Goal: Task Accomplishment & Management: Complete application form

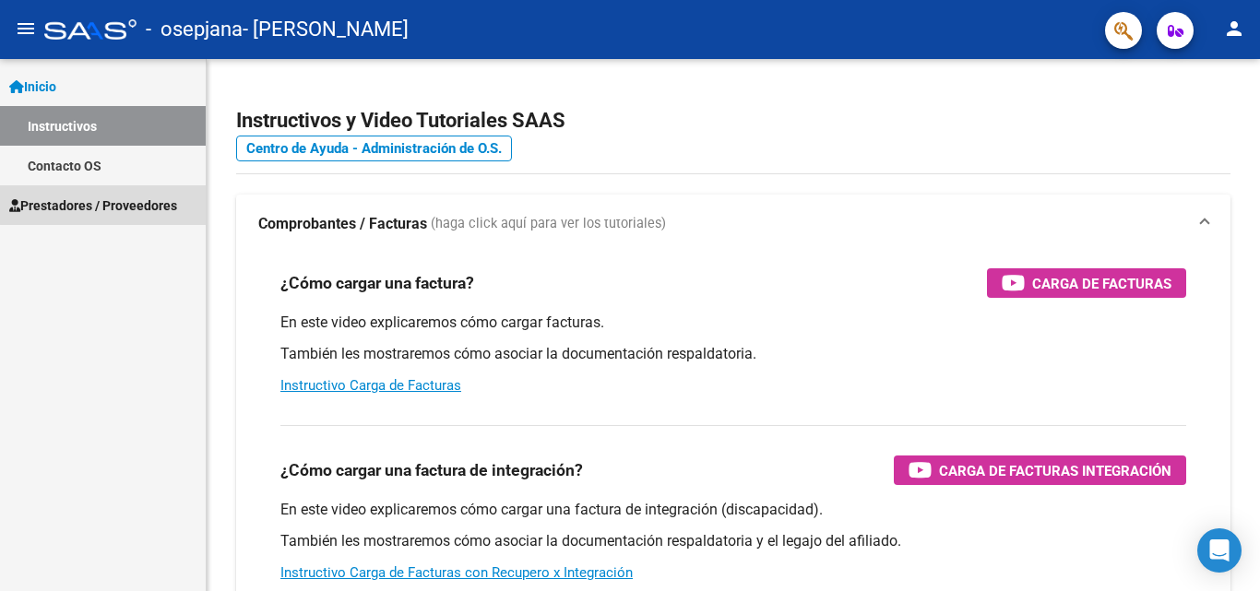
click at [125, 196] on span "Prestadores / Proveedores" at bounding box center [93, 206] width 168 height 20
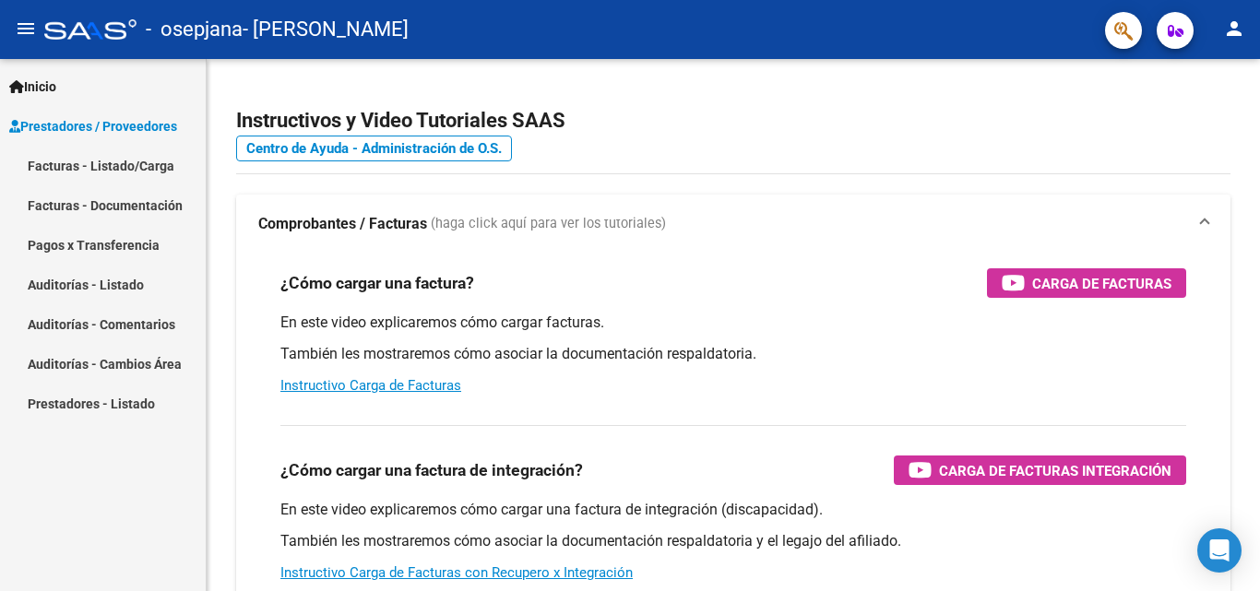
click at [125, 169] on link "Facturas - Listado/Carga" at bounding box center [103, 166] width 206 height 40
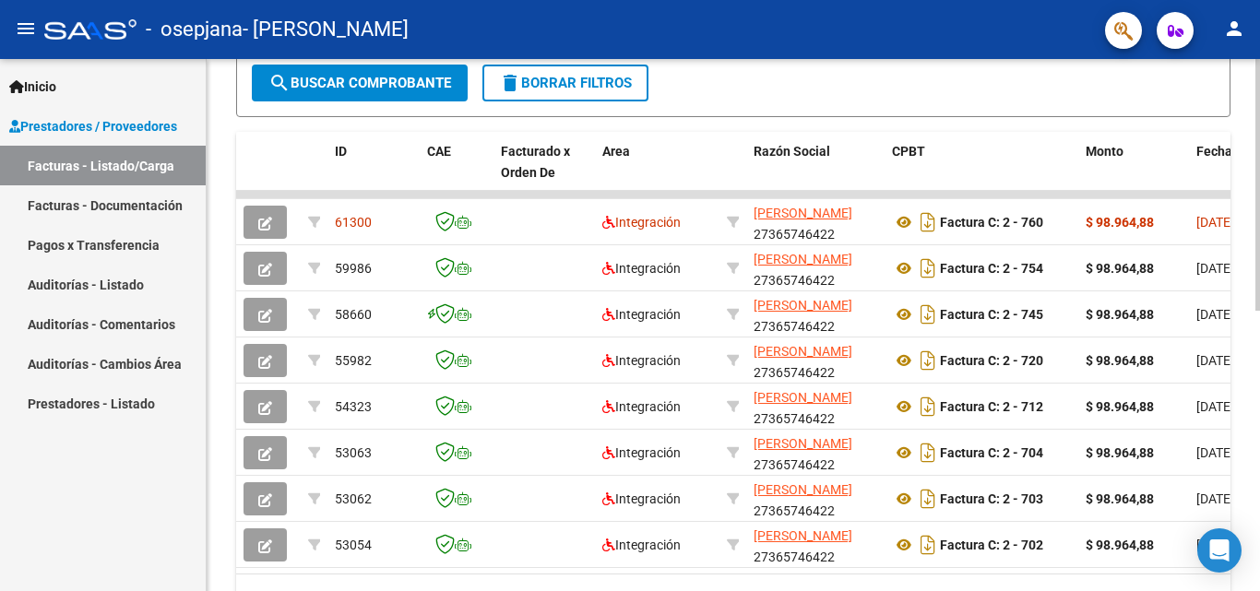
scroll to position [491, 0]
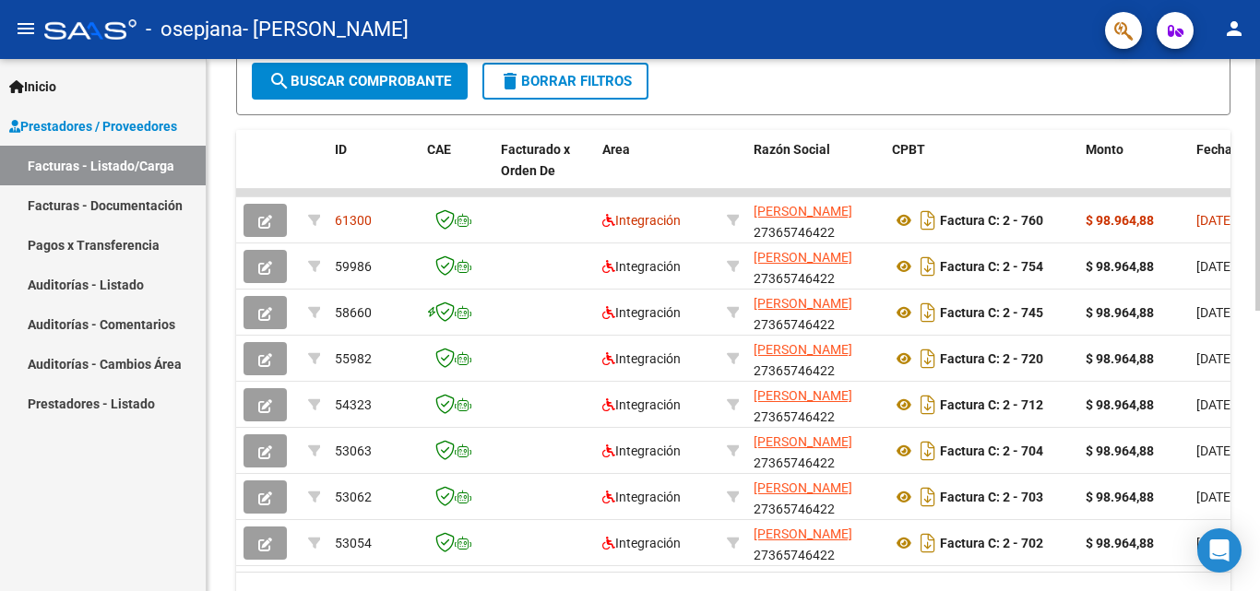
click at [1259, 469] on div at bounding box center [1257, 423] width 5 height 252
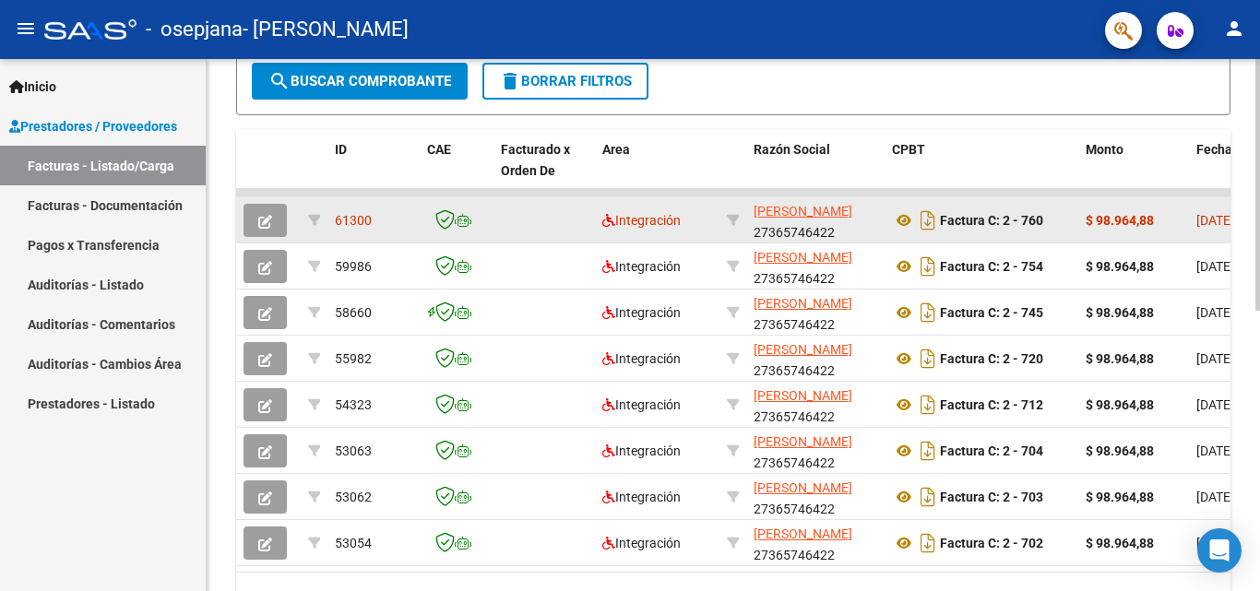
click at [356, 213] on span "61300" at bounding box center [353, 220] width 37 height 15
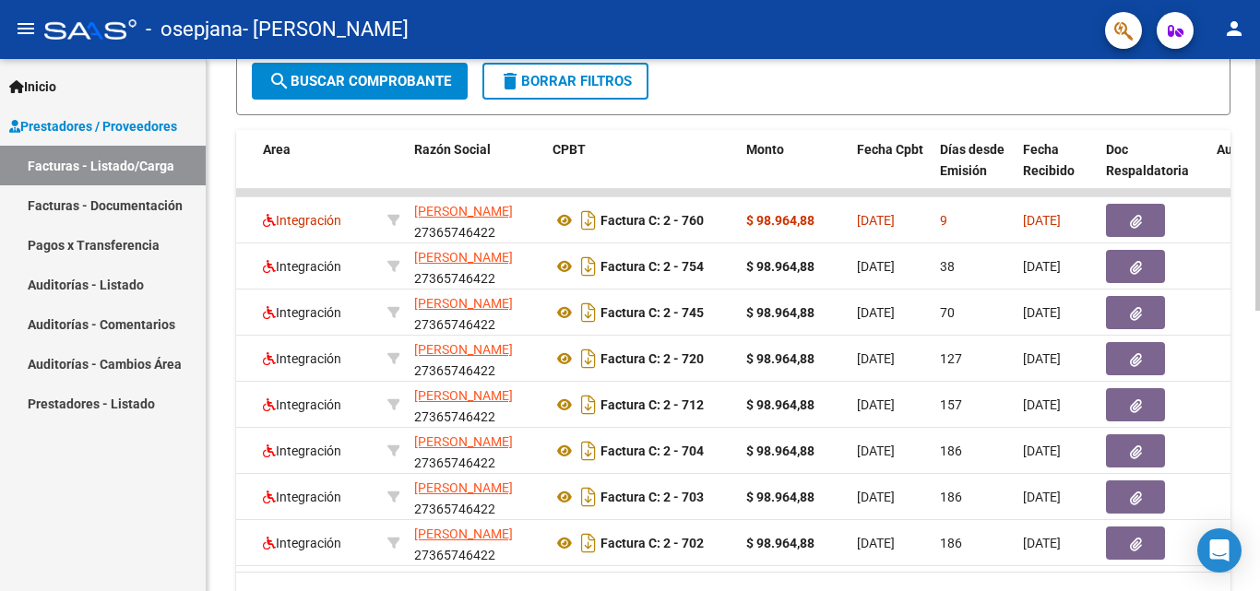
scroll to position [0, 0]
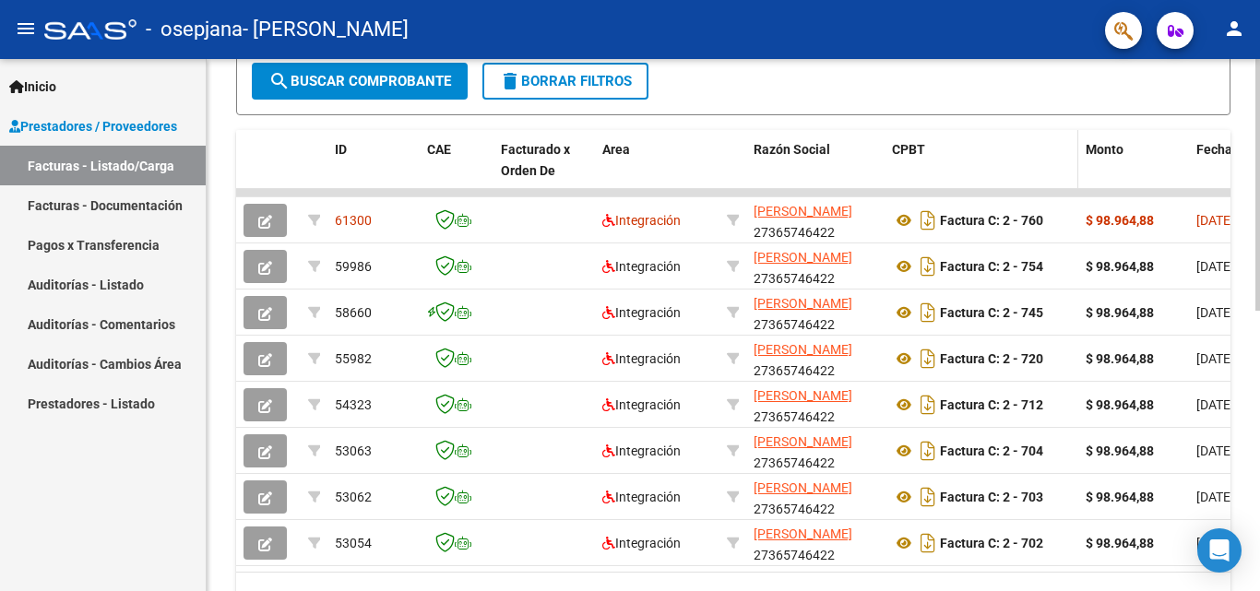
click at [967, 137] on datatable-header-cell "CPBT" at bounding box center [982, 170] width 194 height 81
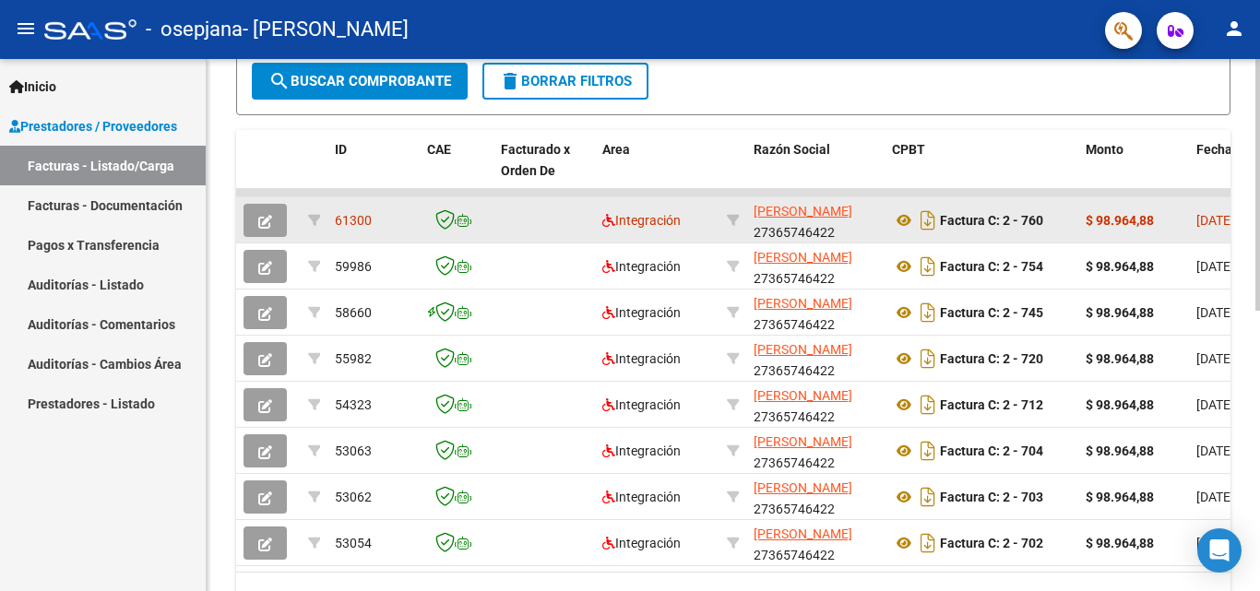
click at [1110, 220] on strong "$ 98.964,88" at bounding box center [1120, 220] width 68 height 15
click at [674, 222] on span "Integración" at bounding box center [641, 220] width 78 height 15
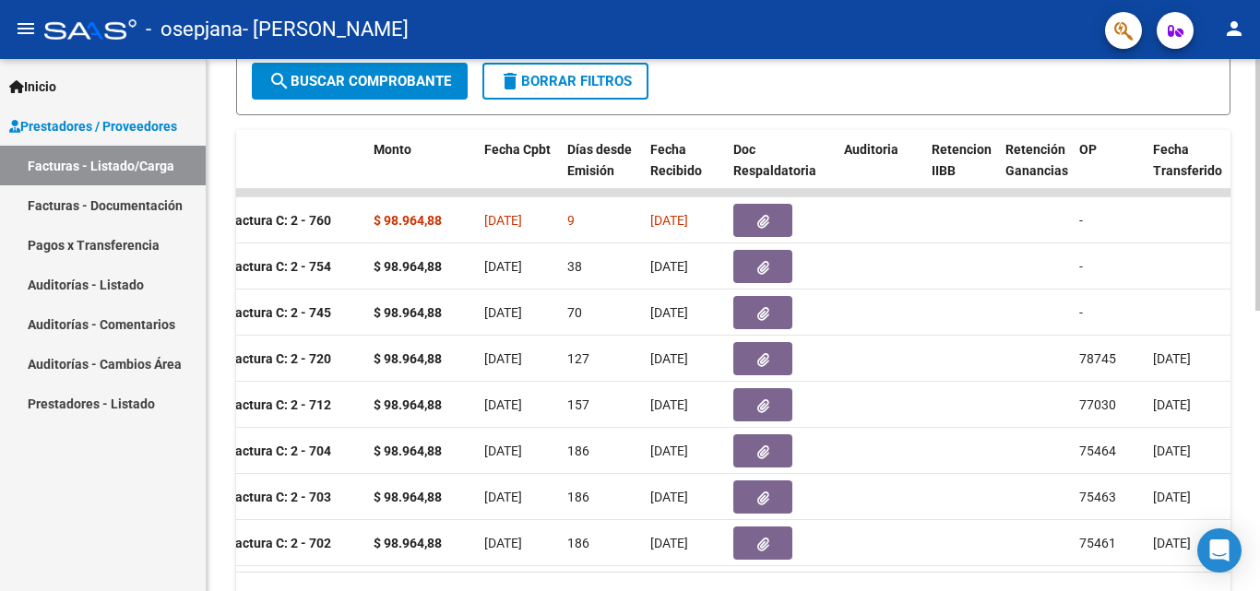
scroll to position [0, 716]
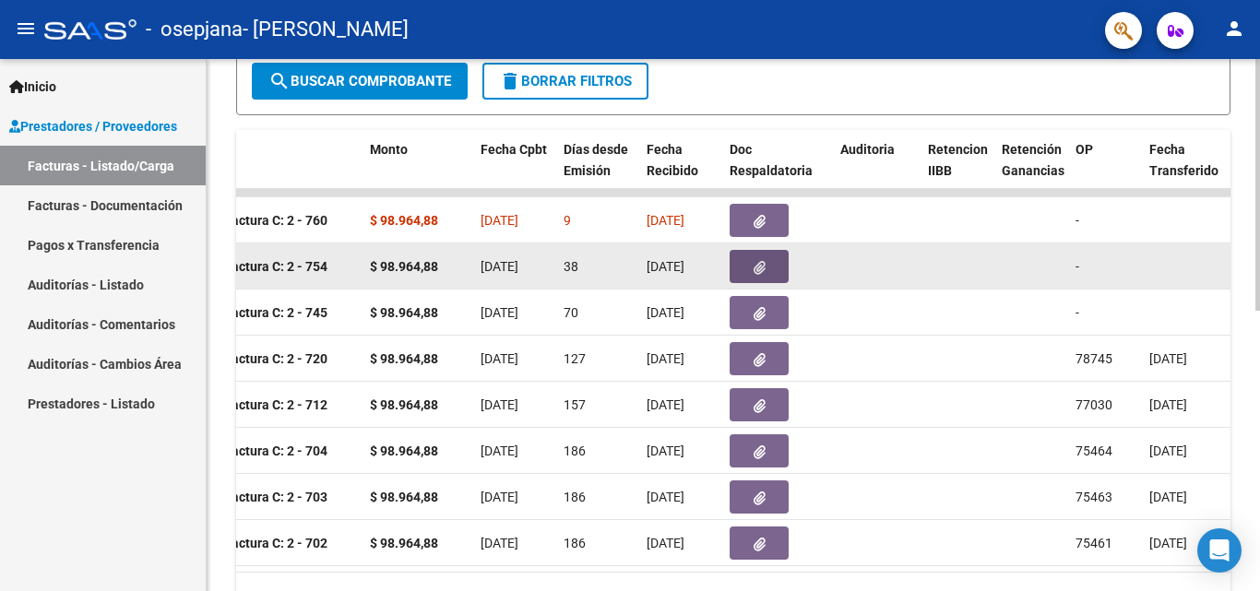
click at [758, 264] on icon "button" at bounding box center [760, 268] width 12 height 14
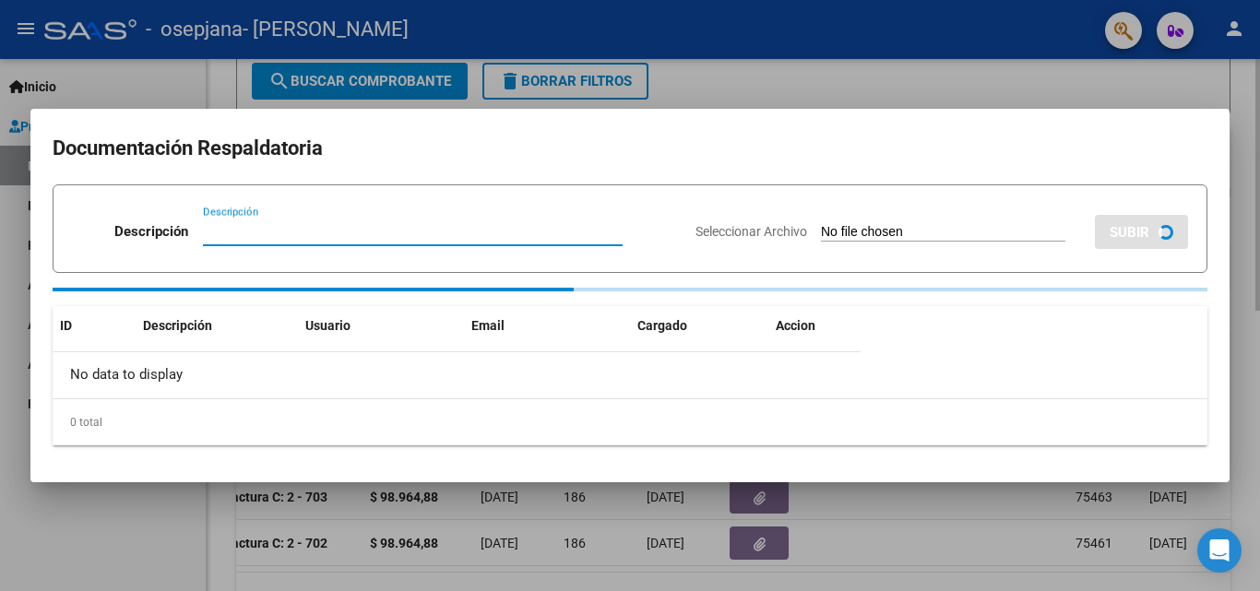
click at [758, 264] on form "Descripción Descripción Seleccionar Archivo SUBIR" at bounding box center [630, 228] width 1155 height 89
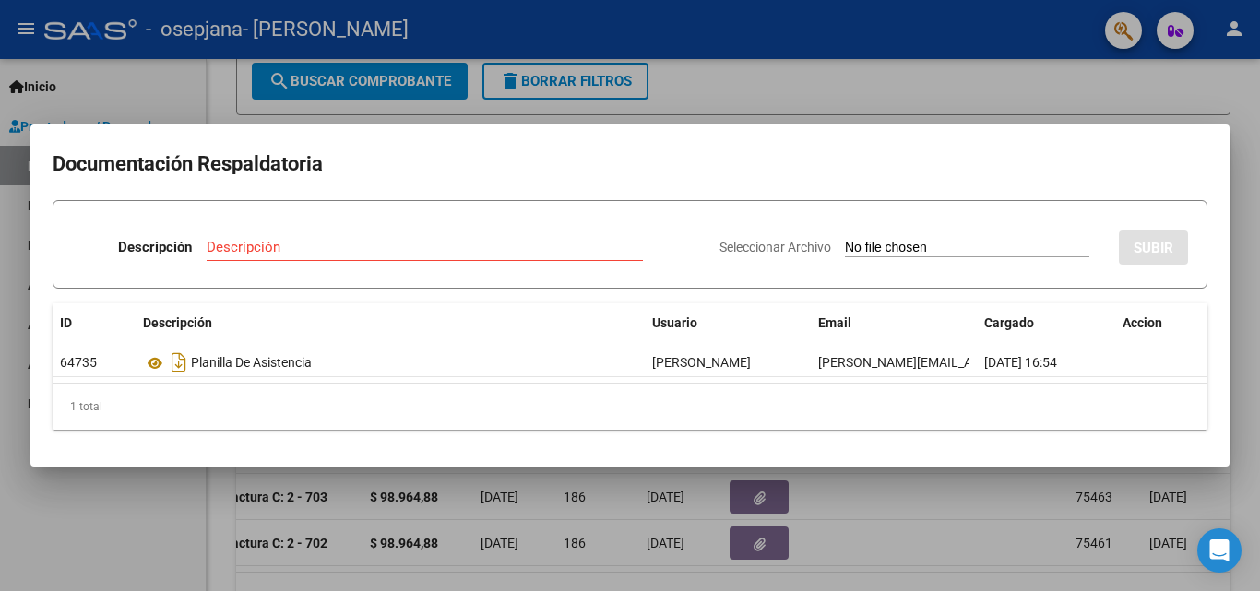
click at [985, 62] on div at bounding box center [630, 295] width 1260 height 591
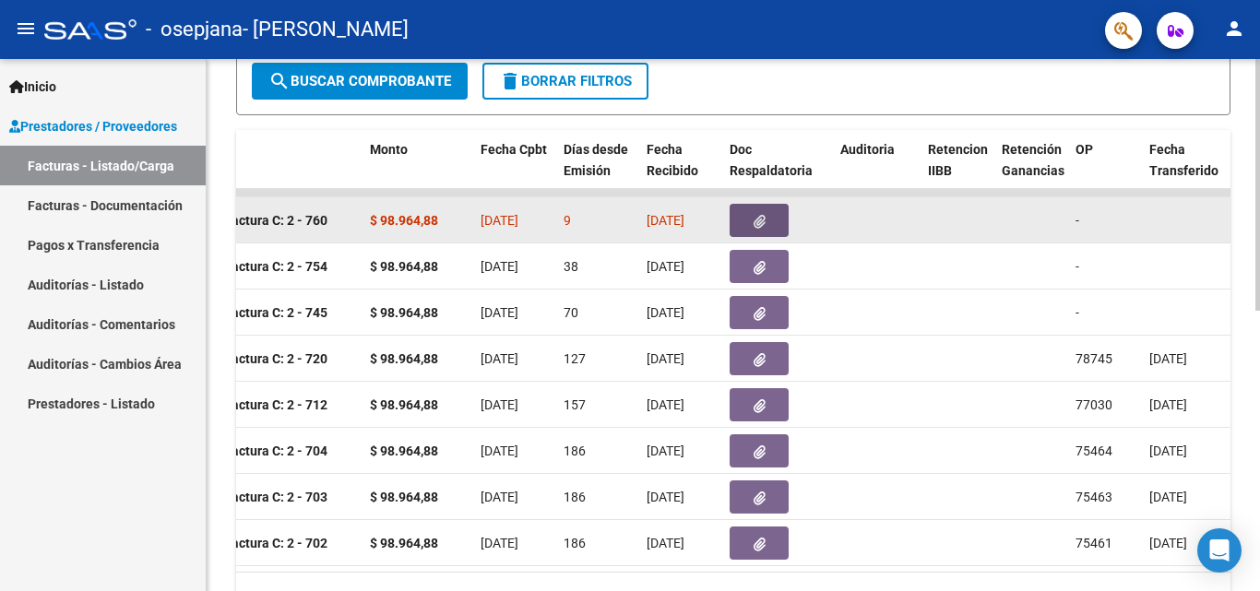
click at [766, 218] on button "button" at bounding box center [759, 220] width 59 height 33
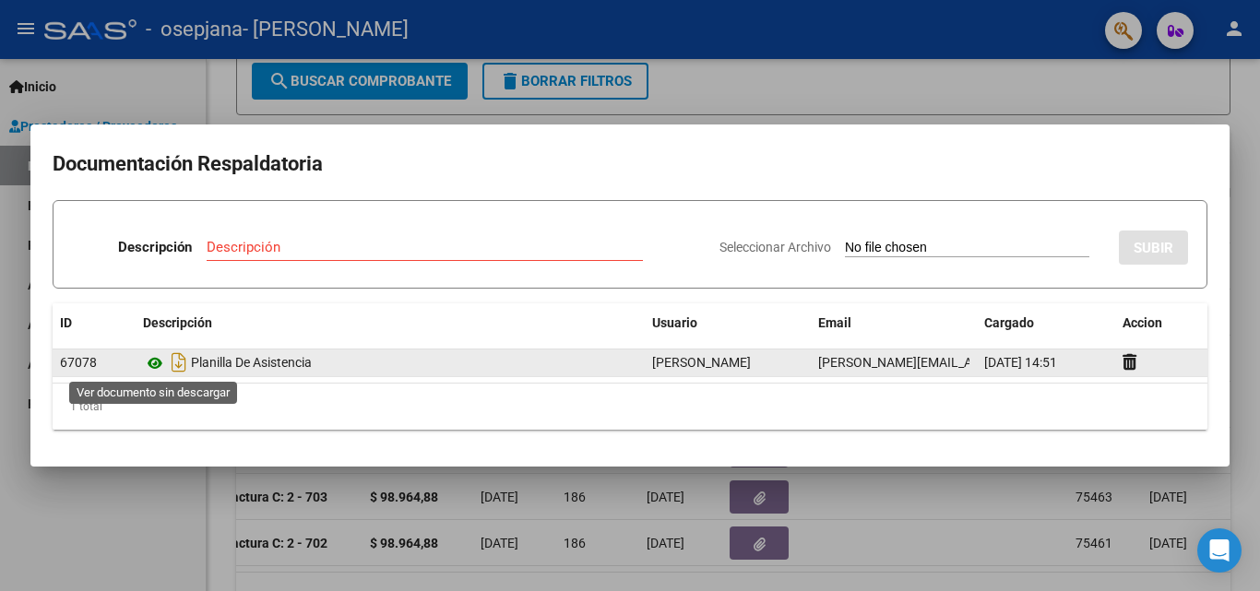
click at [153, 364] on icon at bounding box center [155, 363] width 24 height 22
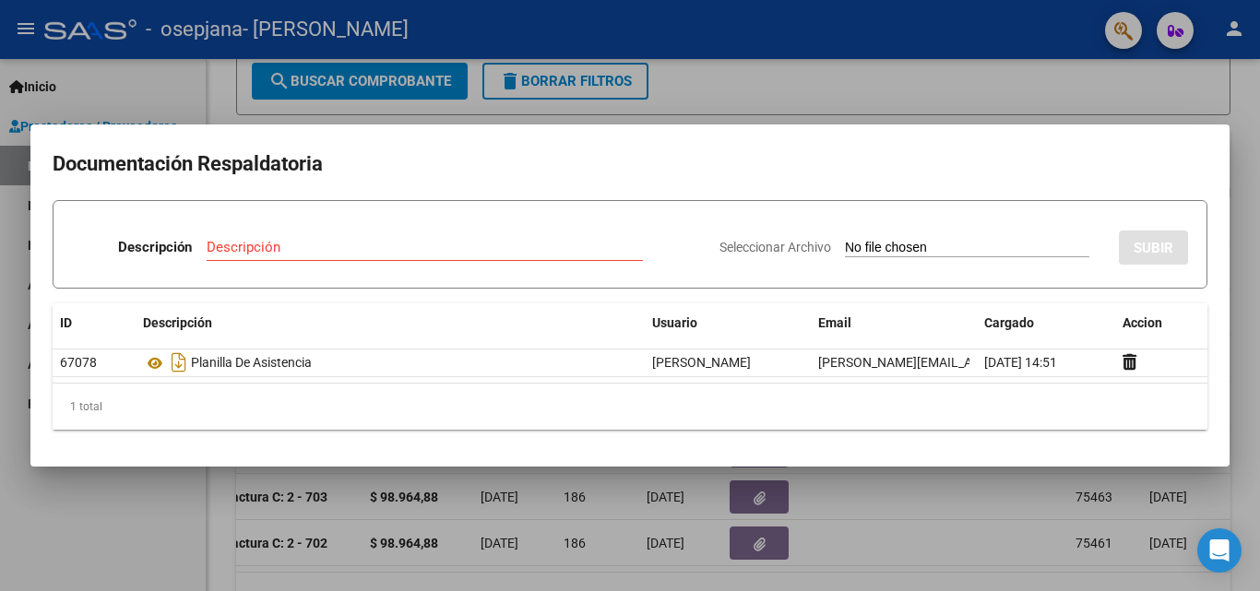
click at [1030, 83] on div at bounding box center [630, 295] width 1260 height 591
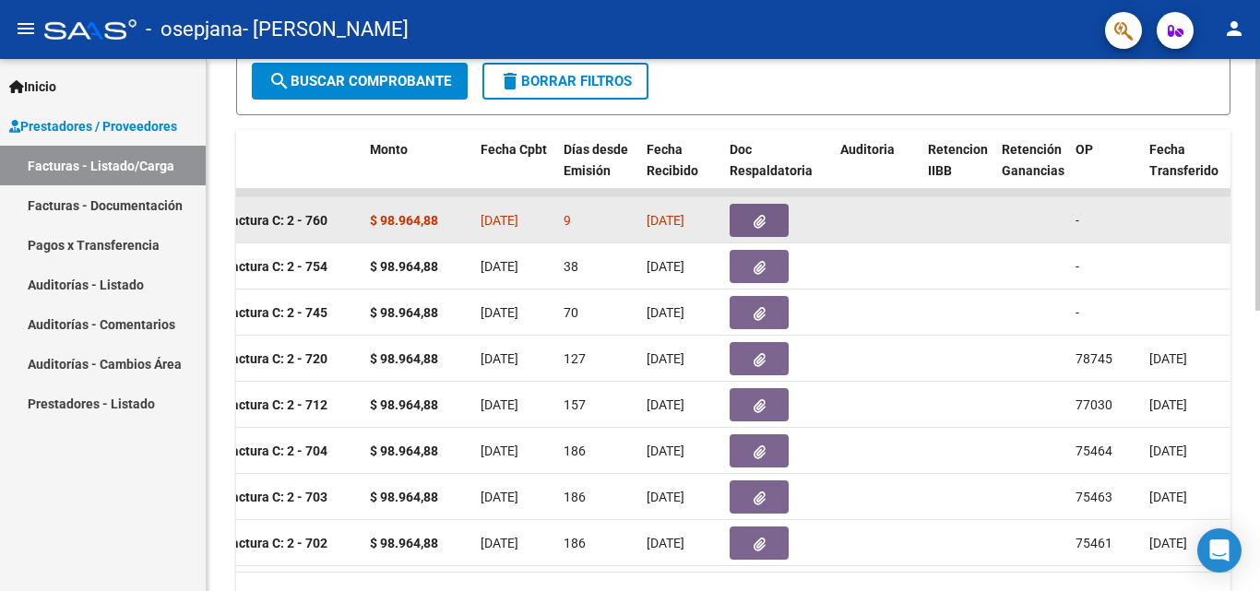
click at [733, 226] on button "button" at bounding box center [759, 220] width 59 height 33
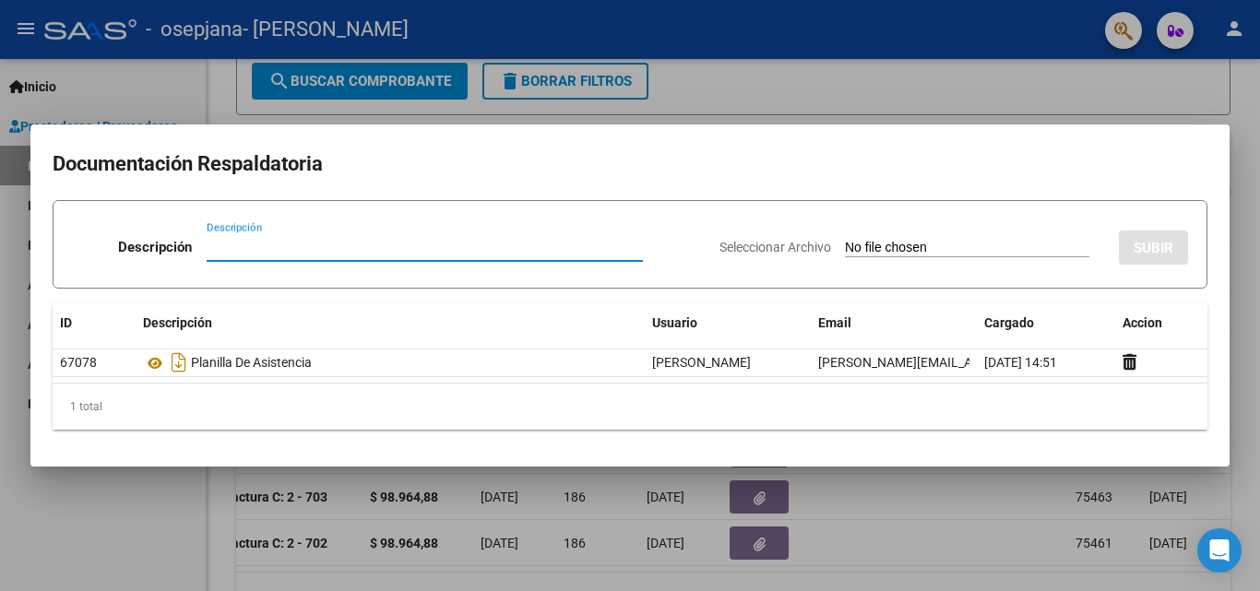
click at [679, 100] on div at bounding box center [630, 295] width 1260 height 591
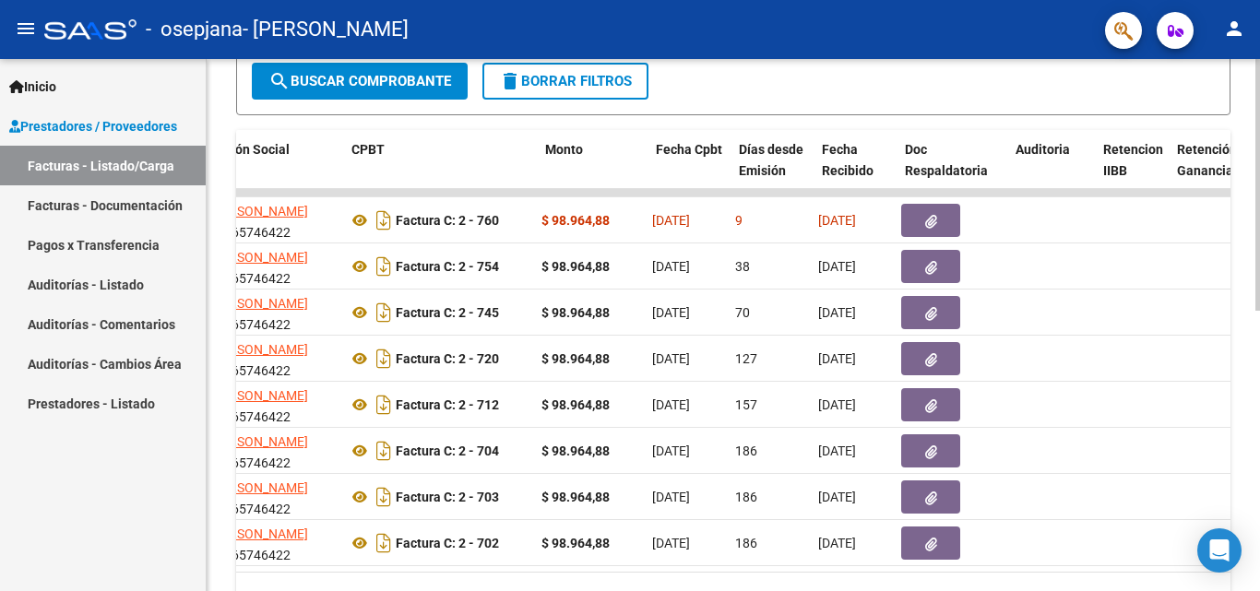
scroll to position [0, 481]
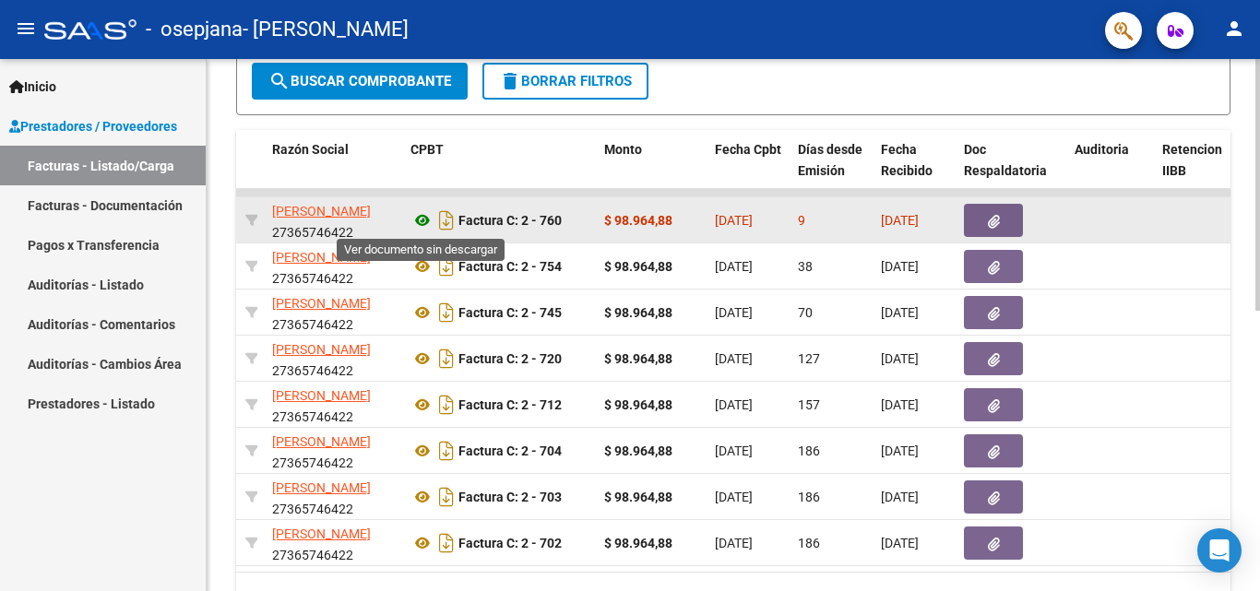
click at [423, 213] on icon at bounding box center [422, 220] width 24 height 22
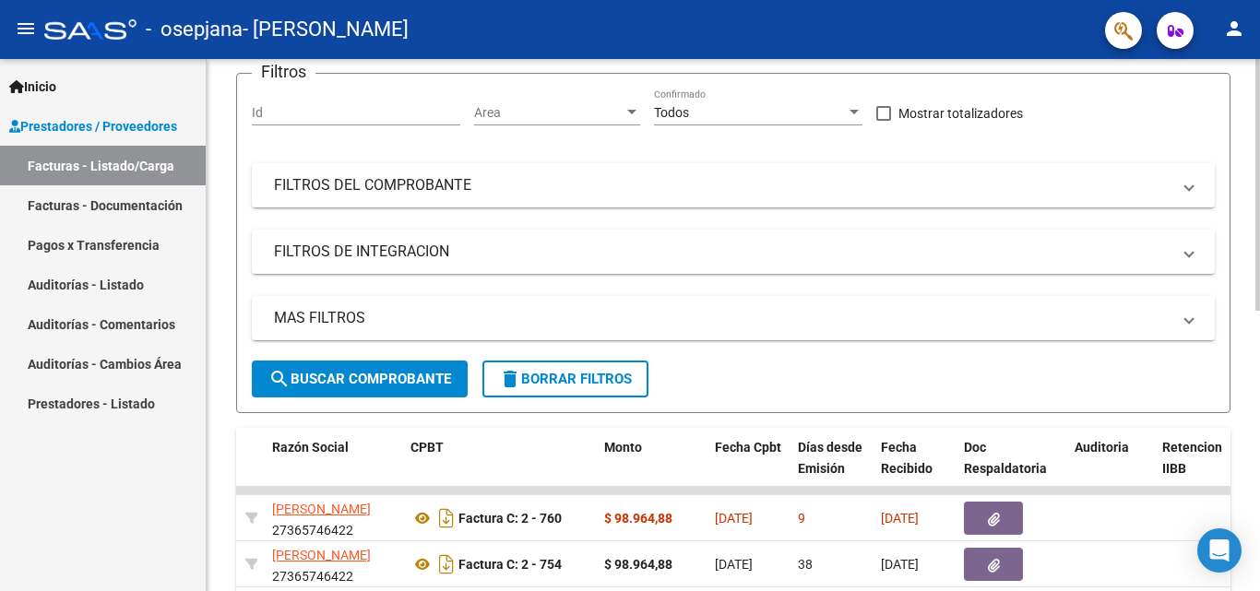
scroll to position [128, 0]
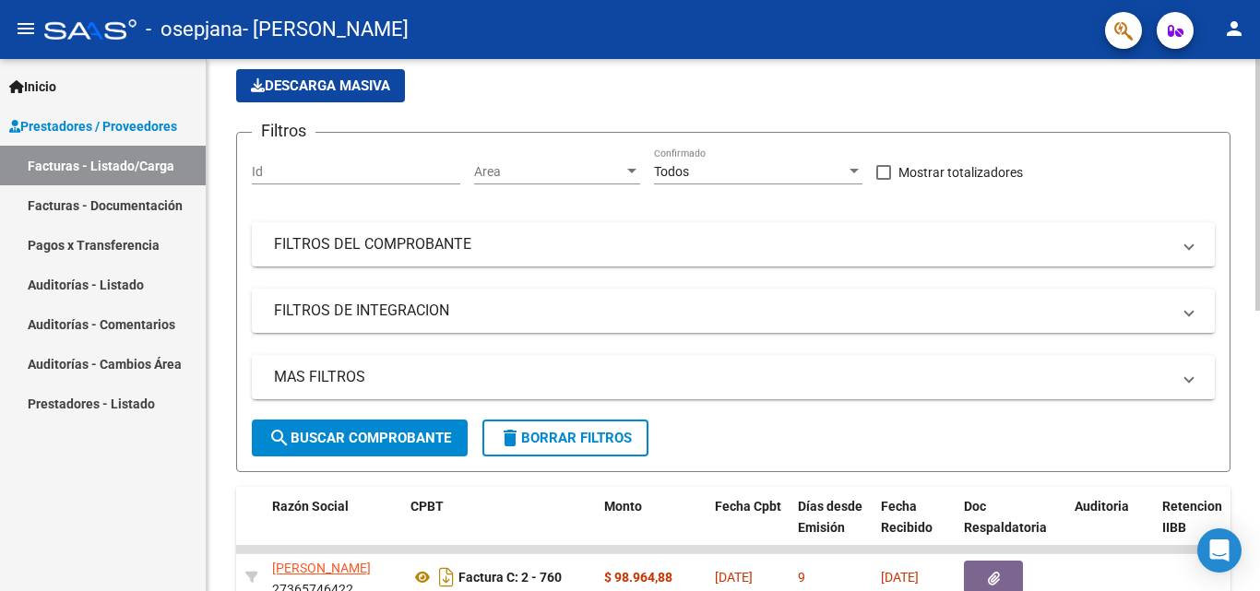
click at [1259, 249] on div at bounding box center [1257, 250] width 5 height 252
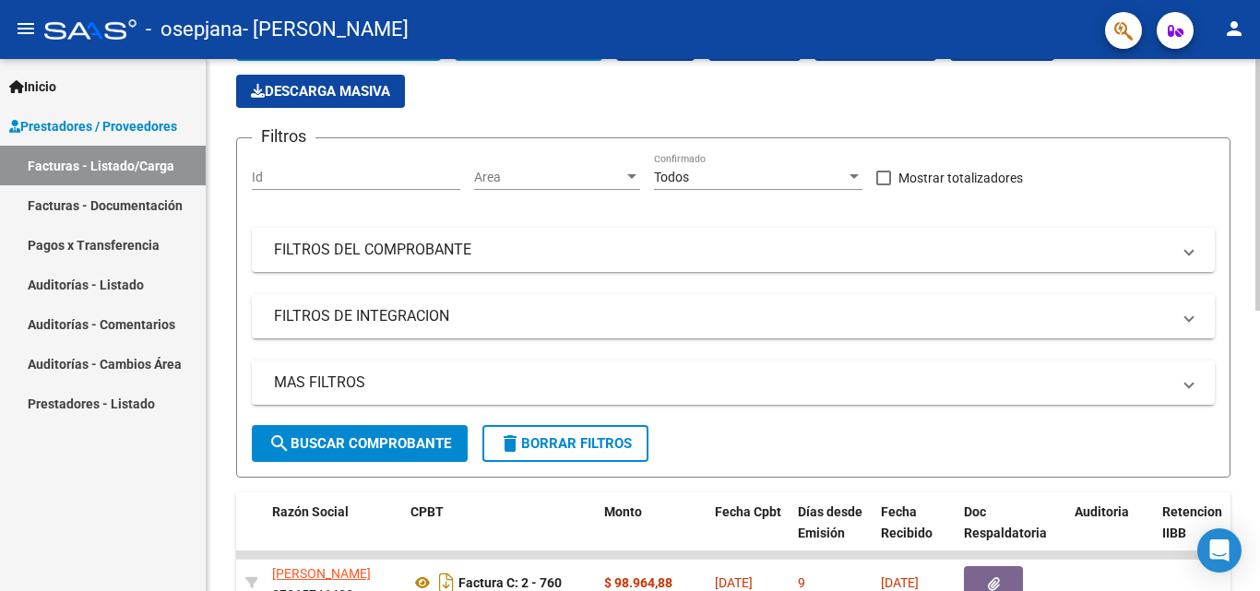
scroll to position [0, 0]
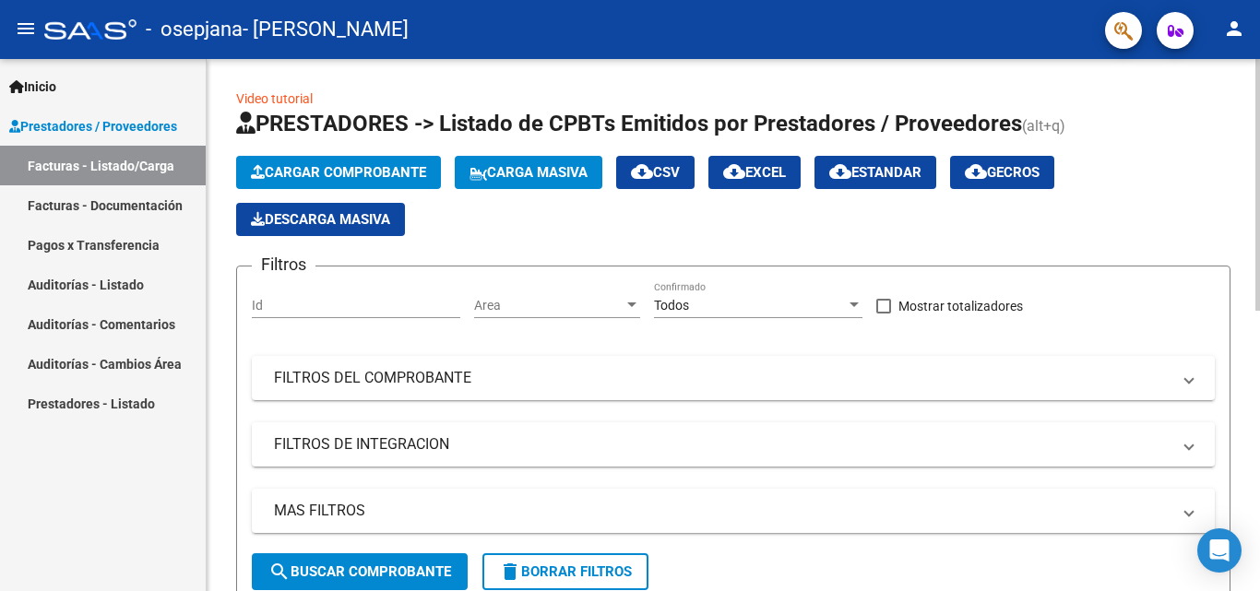
click at [1259, 142] on div at bounding box center [1257, 185] width 5 height 252
click at [399, 174] on span "Cargar Comprobante" at bounding box center [338, 172] width 175 height 17
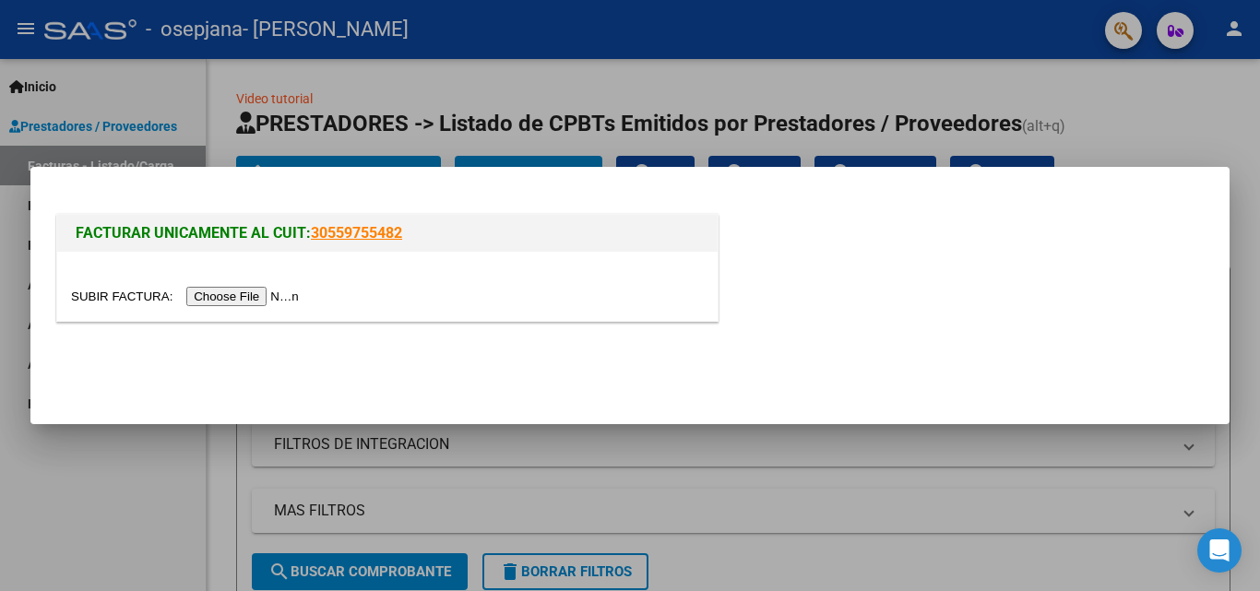
click at [267, 299] on input "file" at bounding box center [187, 296] width 233 height 19
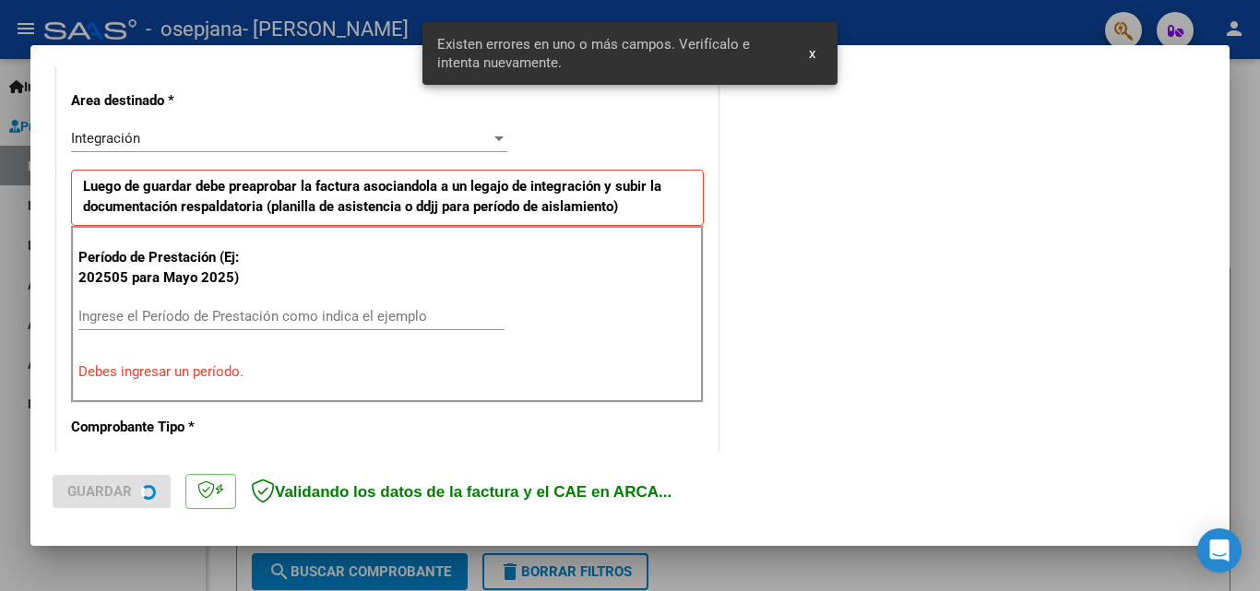
scroll to position [416, 0]
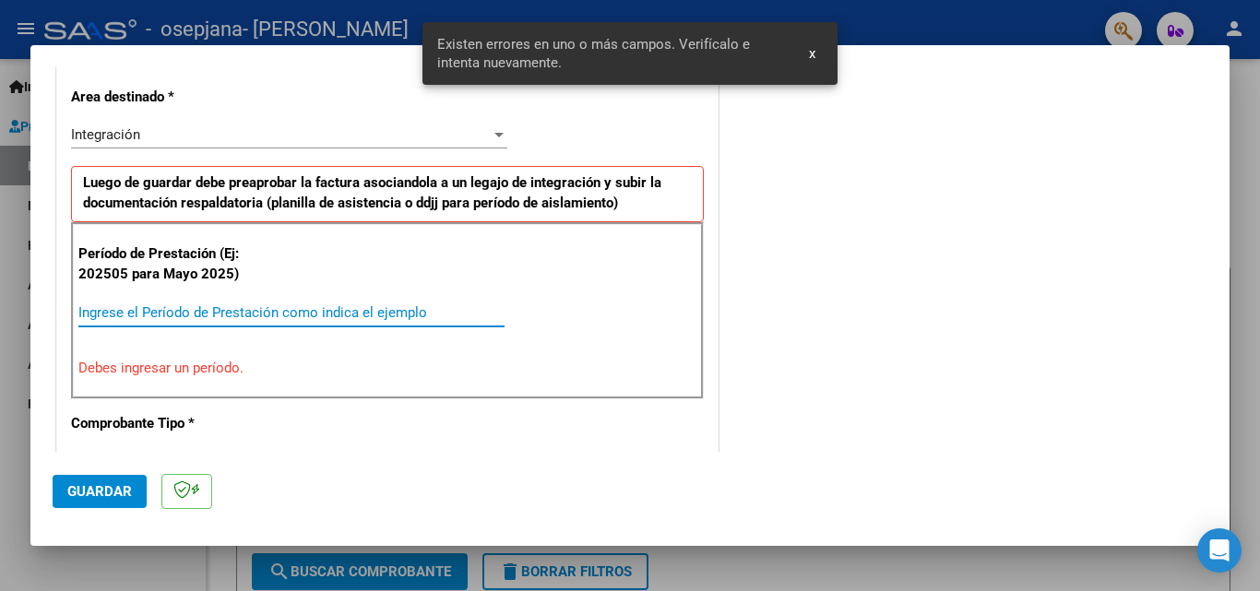
click at [203, 315] on input "Ingrese el Período de Prestación como indica el ejemplo" at bounding box center [291, 312] width 426 height 17
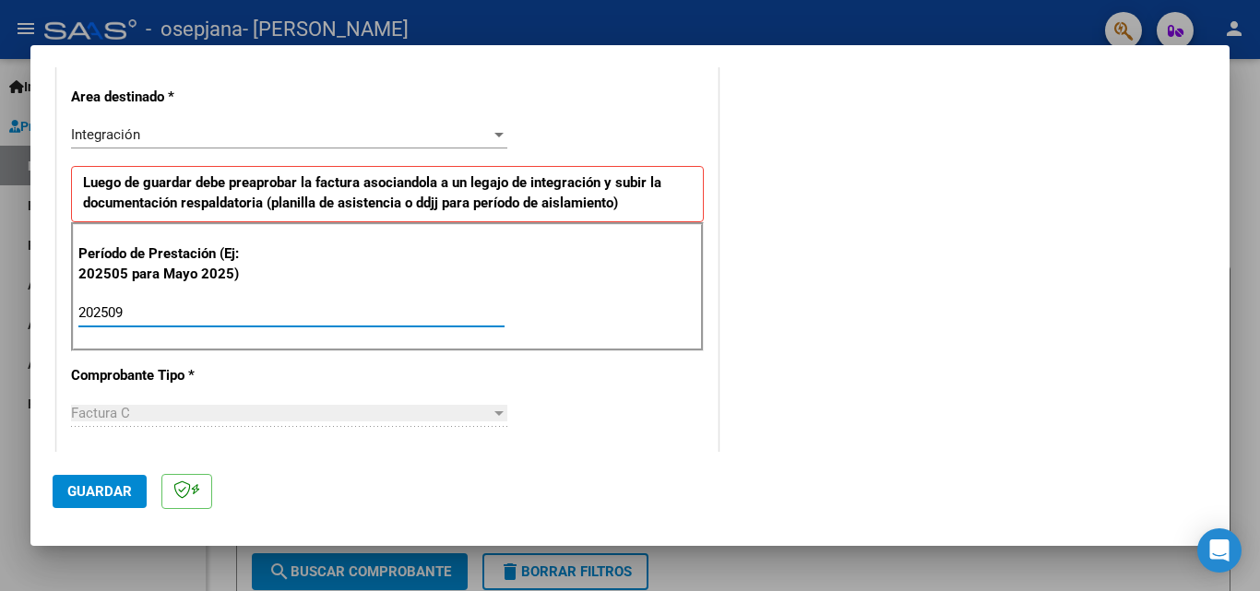
type input "202509"
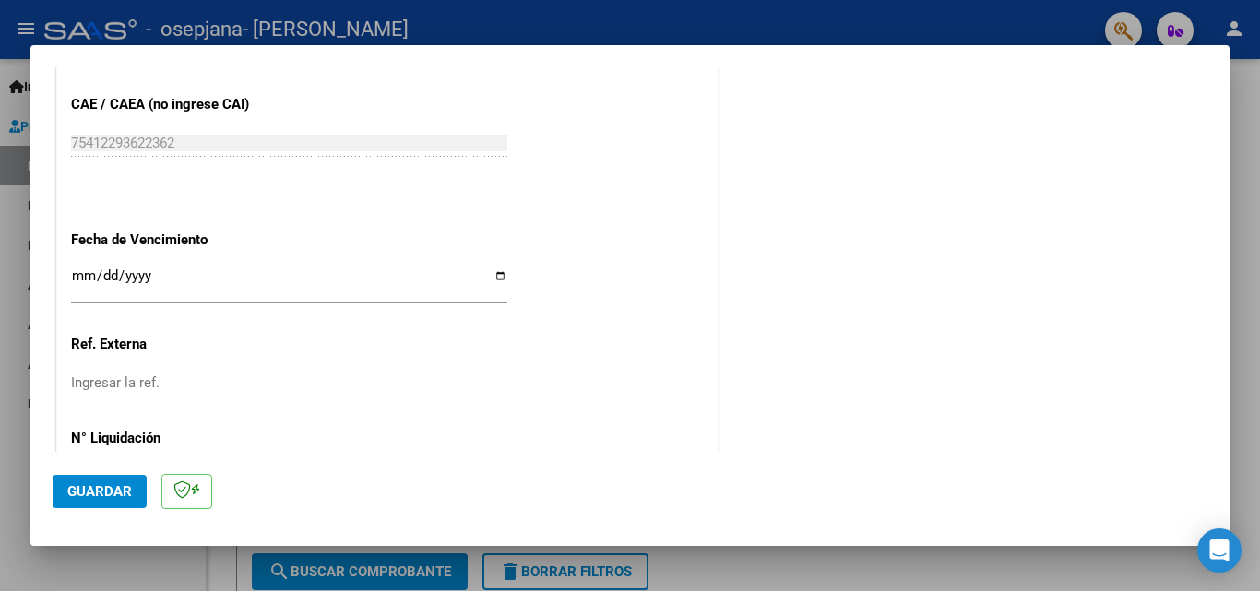
scroll to position [1173, 0]
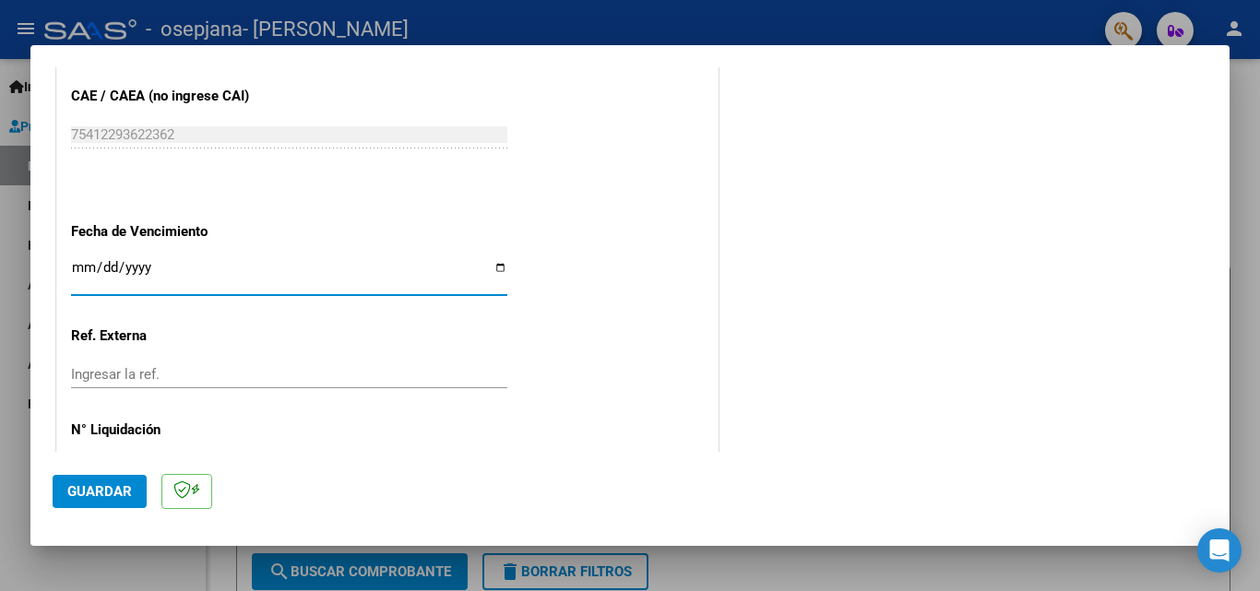
click at [248, 275] on input "Ingresar la fecha" at bounding box center [289, 275] width 436 height 30
click at [495, 270] on input "Ingresar la fecha" at bounding box center [289, 275] width 436 height 30
type input "[DATE]"
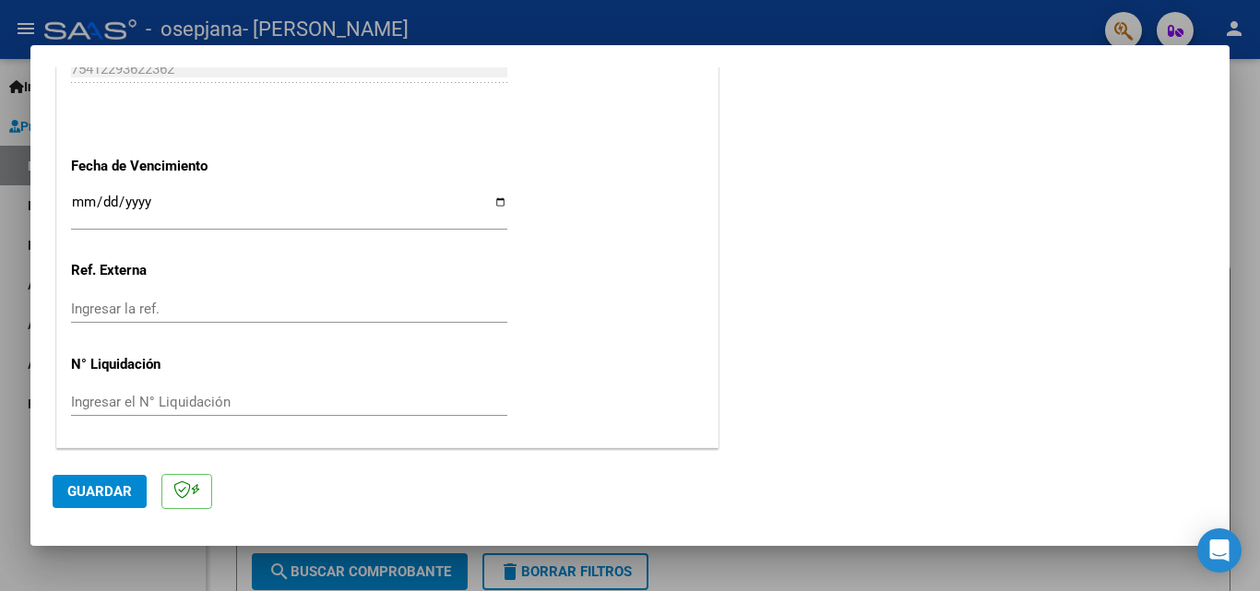
click at [107, 488] on span "Guardar" at bounding box center [99, 491] width 65 height 17
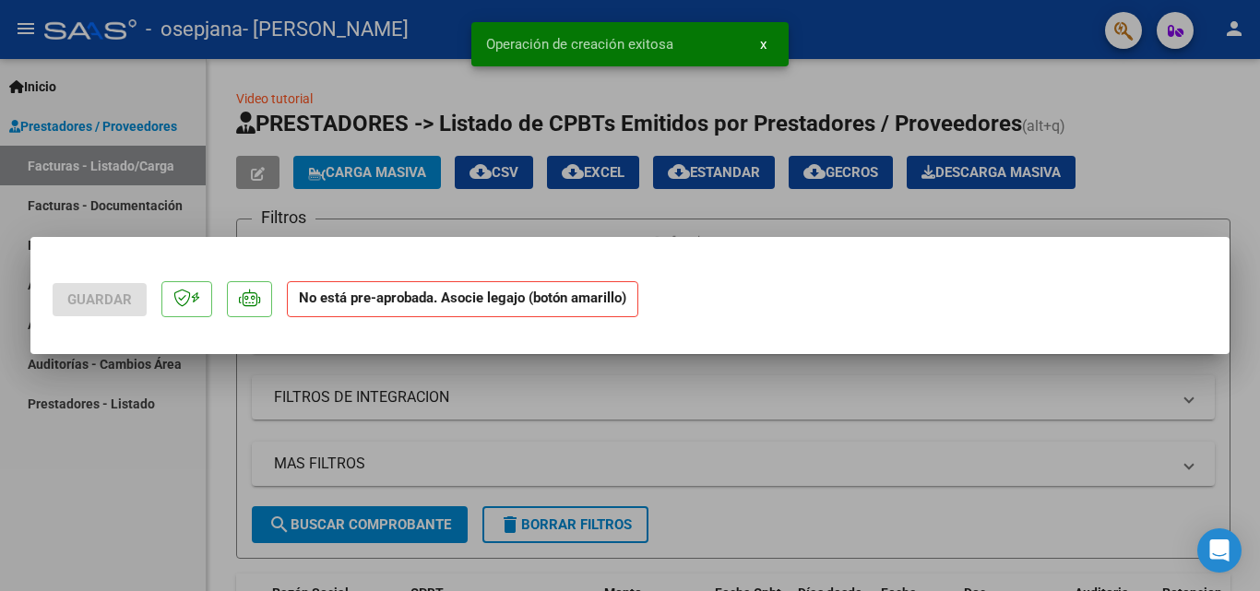
scroll to position [0, 0]
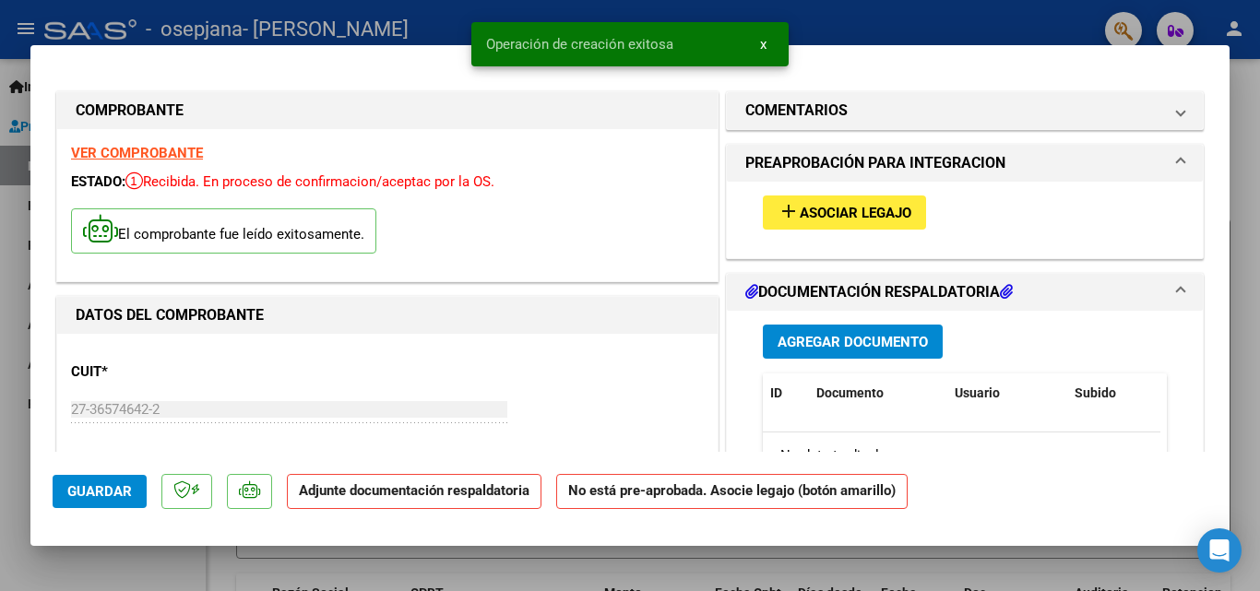
click at [815, 333] on button "Agregar Documento" at bounding box center [853, 342] width 180 height 34
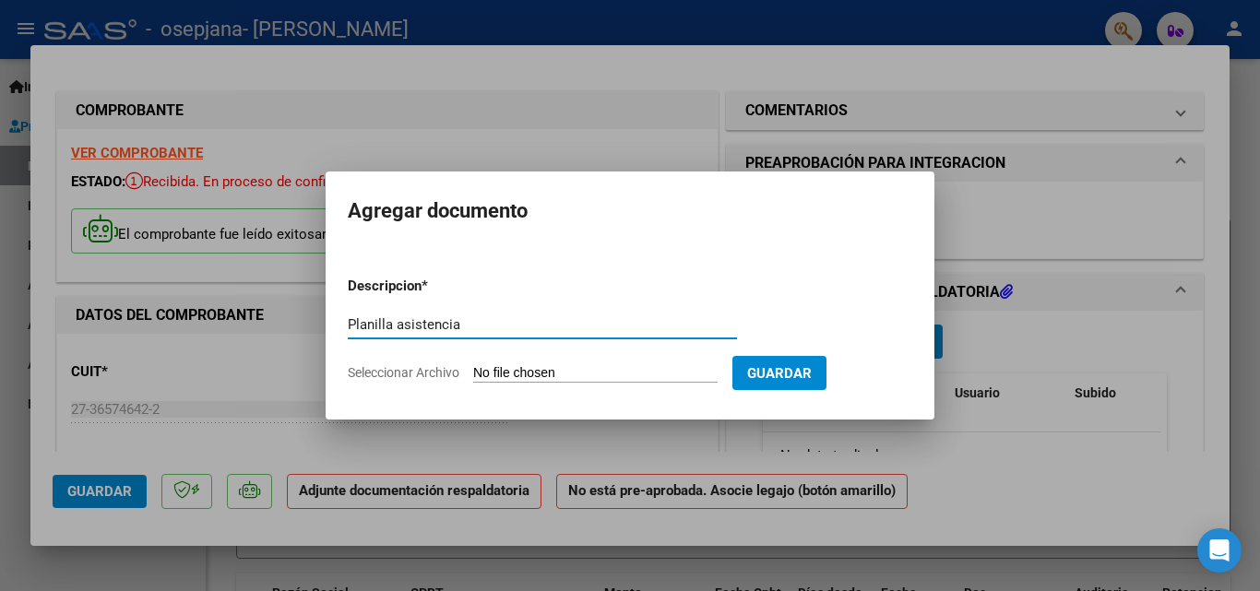
type input "Planilla asistencia"
click at [547, 373] on input "Seleccionar Archivo" at bounding box center [595, 374] width 244 height 18
type input "C:\fakepath\Planilla [PERSON_NAME].pdf"
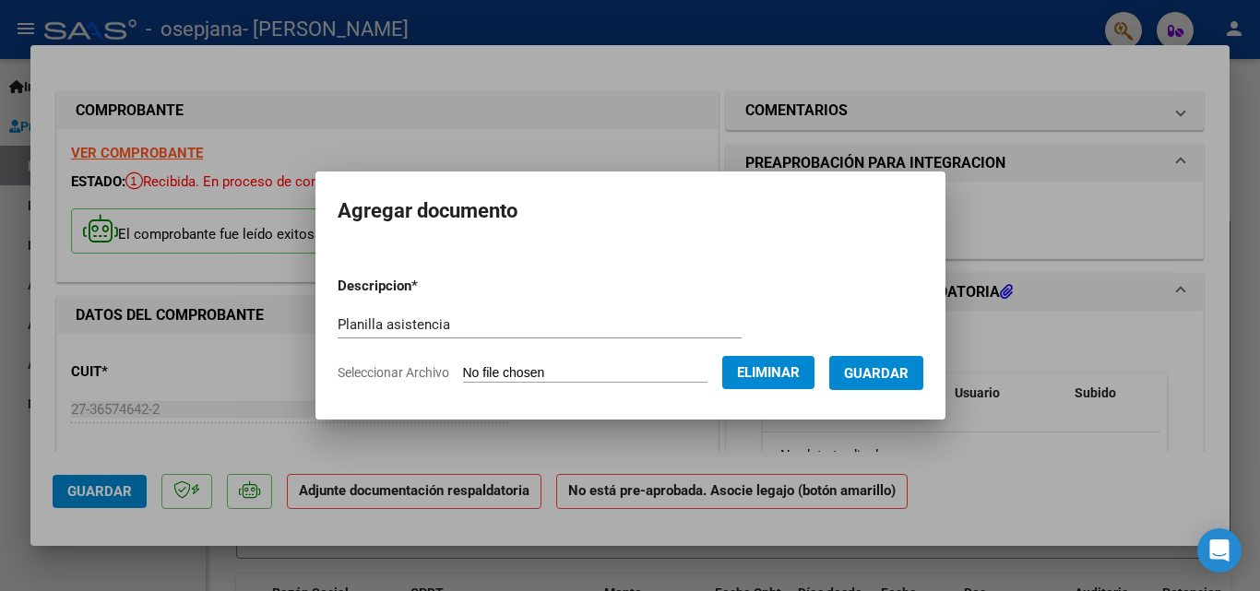
click at [880, 388] on button "Guardar" at bounding box center [876, 373] width 94 height 34
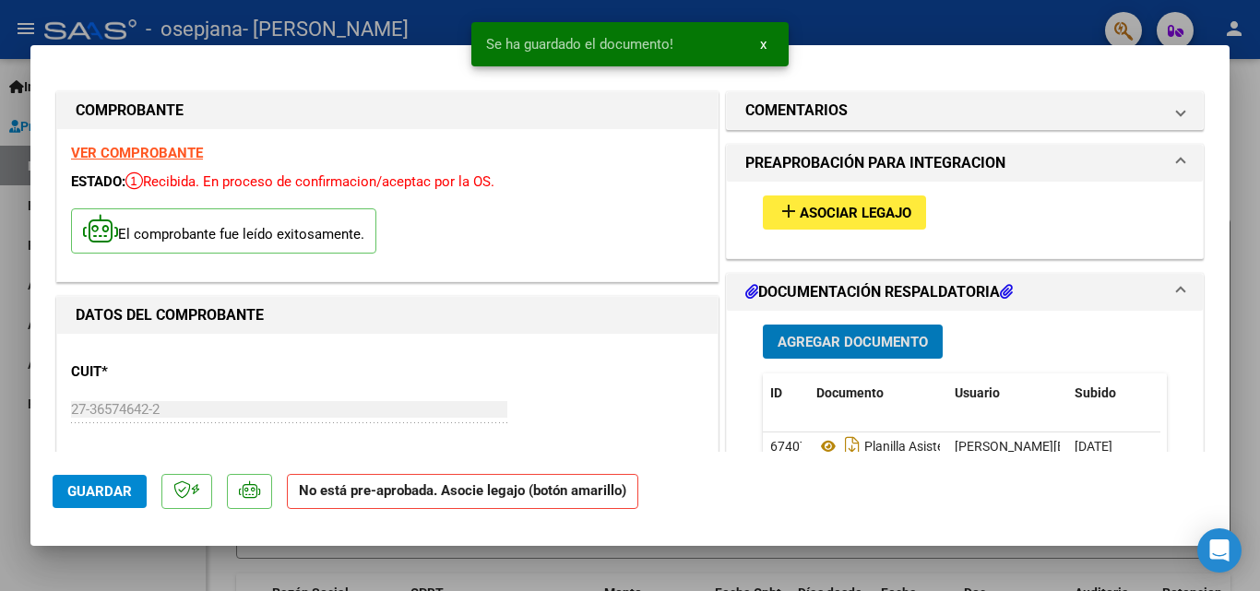
click at [839, 211] on span "Asociar Legajo" at bounding box center [856, 213] width 112 height 17
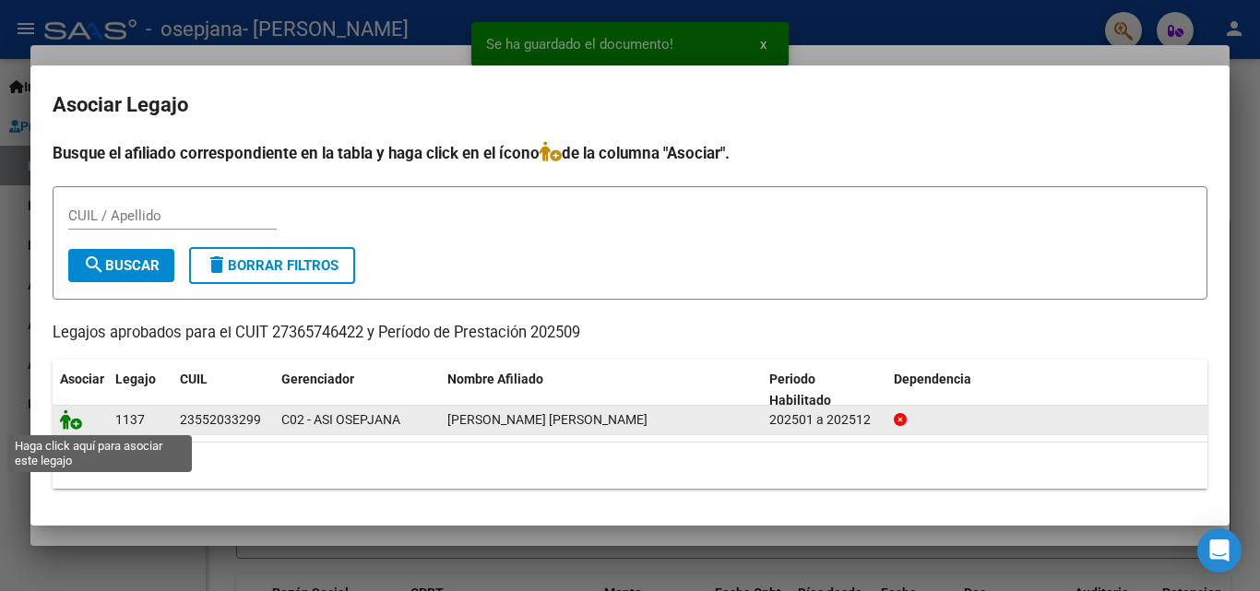
click at [78, 427] on icon at bounding box center [71, 420] width 22 height 20
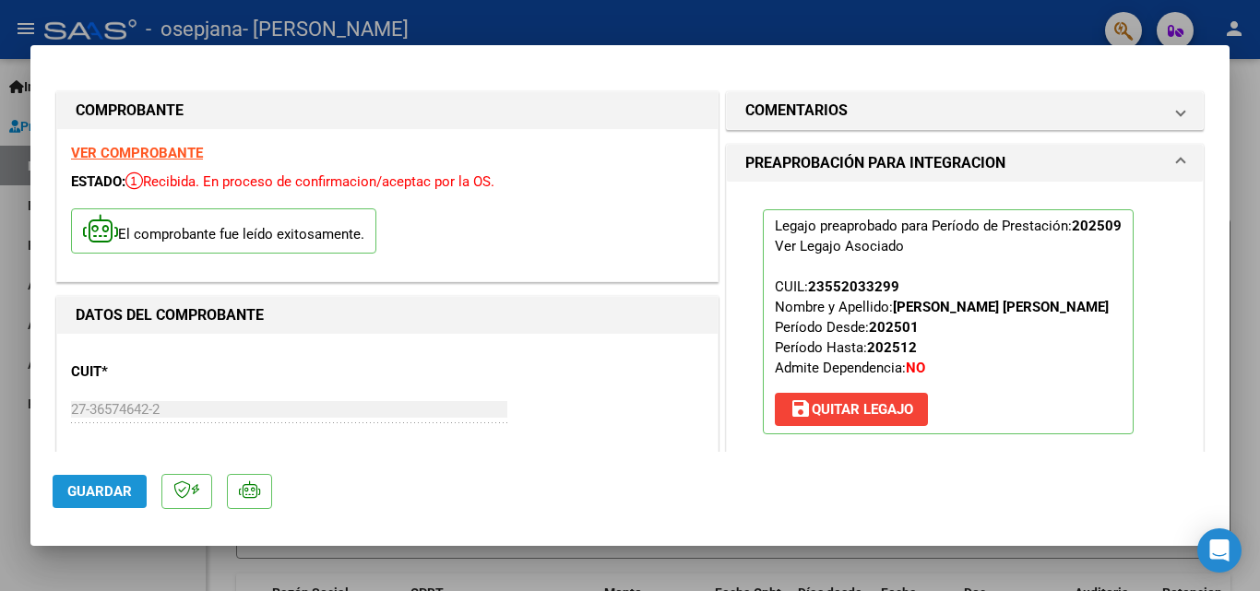
click at [101, 481] on button "Guardar" at bounding box center [100, 491] width 94 height 33
click at [184, 150] on strong "VER COMPROBANTE" at bounding box center [137, 153] width 132 height 17
click at [1246, 194] on div at bounding box center [630, 295] width 1260 height 591
